Goal: Task Accomplishment & Management: Manage account settings

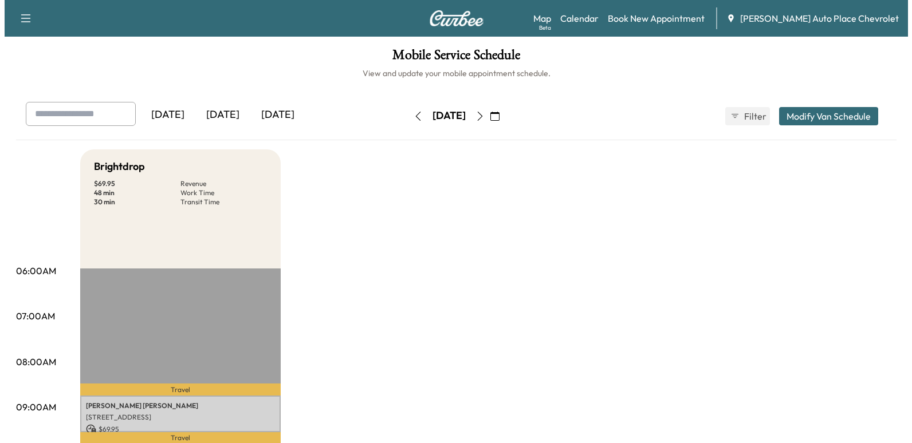
scroll to position [57, 0]
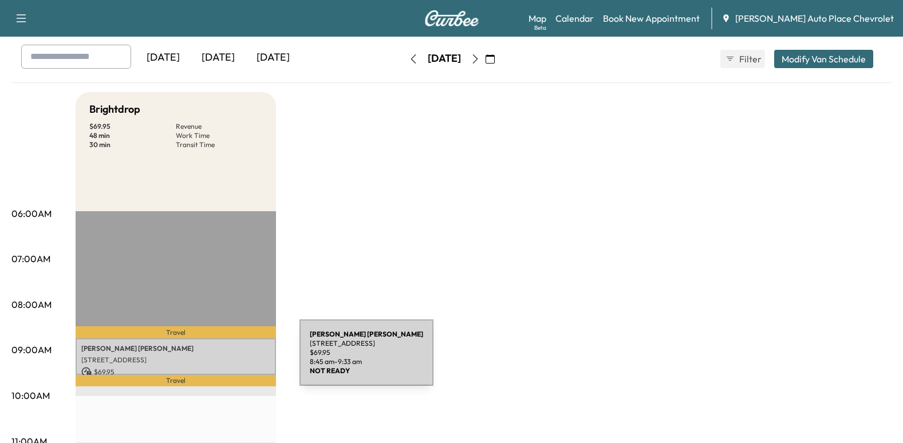
click at [214, 360] on p "[STREET_ADDRESS]" at bounding box center [175, 360] width 189 height 9
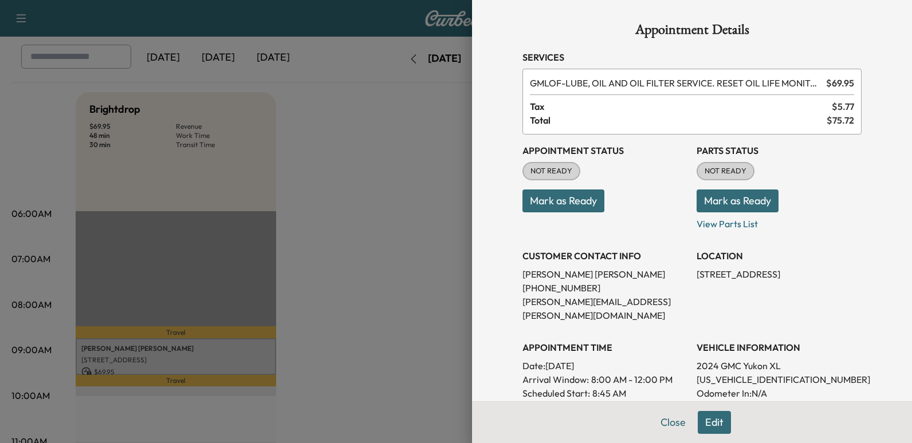
click at [545, 199] on button "Mark as Ready" at bounding box center [563, 201] width 82 height 23
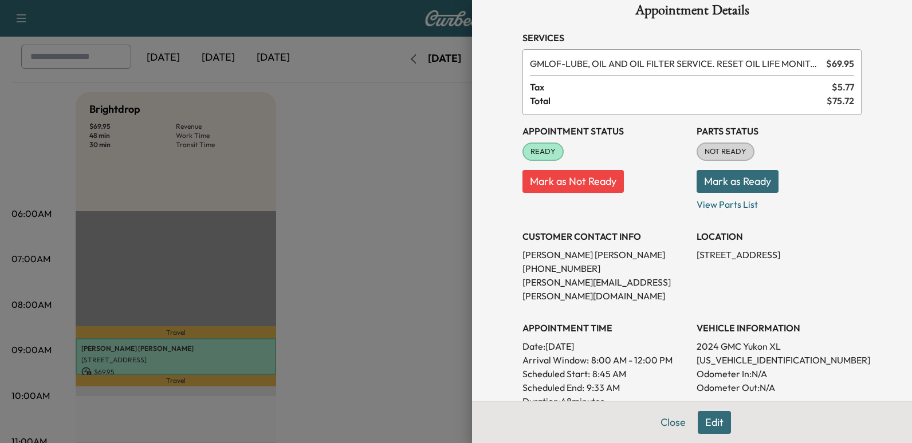
scroll to position [0, 0]
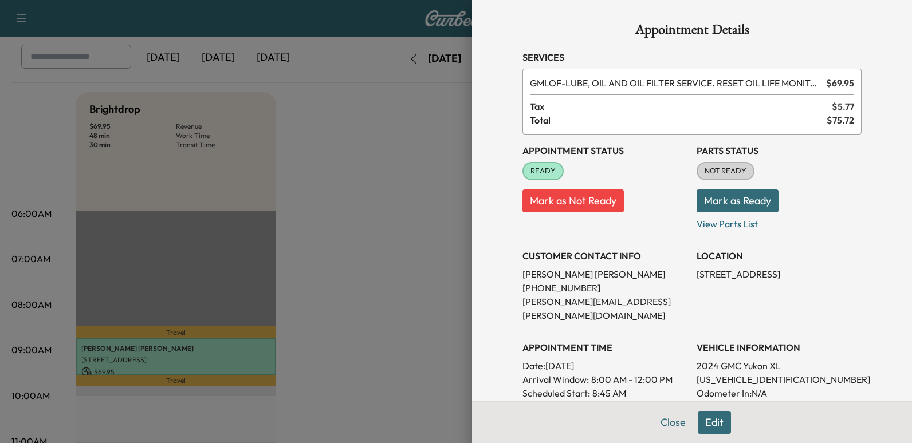
drag, startPoint x: 736, startPoint y: 302, endPoint x: 730, endPoint y: 302, distance: 6.3
click at [736, 302] on div "LOCATION [STREET_ADDRESS]" at bounding box center [779, 281] width 165 height 82
drag, startPoint x: 776, startPoint y: 365, endPoint x: 689, endPoint y: 369, distance: 86.6
click at [697, 373] on p "[US_VEHICLE_IDENTIFICATION_NUMBER]" at bounding box center [779, 380] width 165 height 14
copy p "[US_VEHICLE_IDENTIFICATION_NUMBER]"
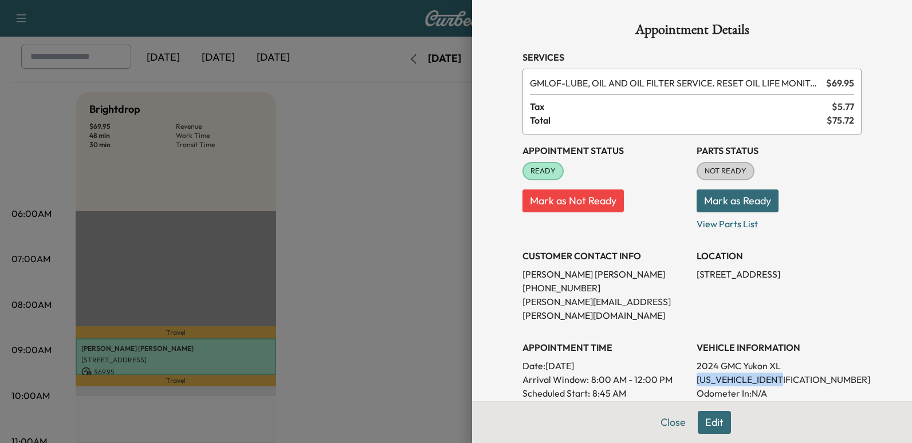
click at [783, 373] on p "[US_VEHICLE_IDENTIFICATION_NUMBER]" at bounding box center [779, 380] width 165 height 14
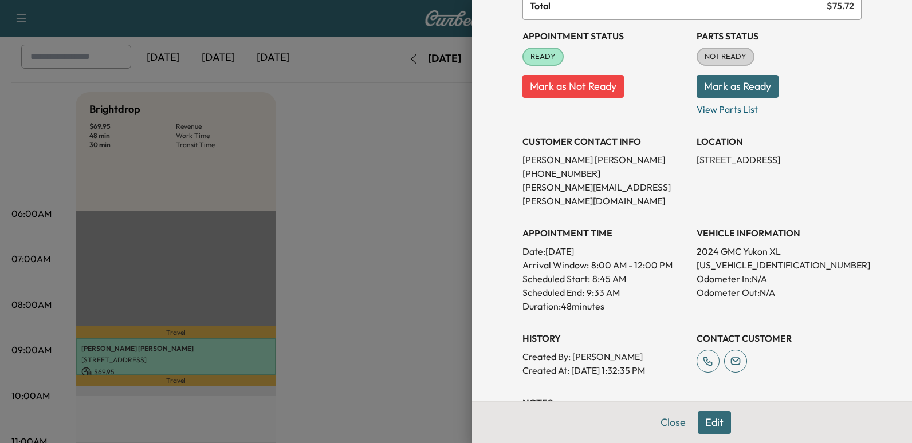
scroll to position [172, 0]
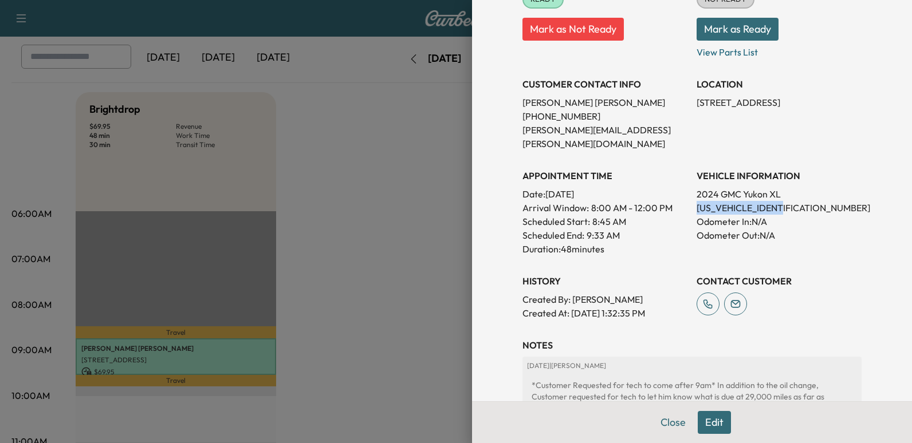
drag, startPoint x: 775, startPoint y: 190, endPoint x: 688, endPoint y: 198, distance: 87.4
click at [697, 201] on p "[US_VEHICLE_IDENTIFICATION_NUMBER]" at bounding box center [779, 208] width 165 height 14
copy p "[US_VEHICLE_IDENTIFICATION_NUMBER]"
